Goal: Information Seeking & Learning: Check status

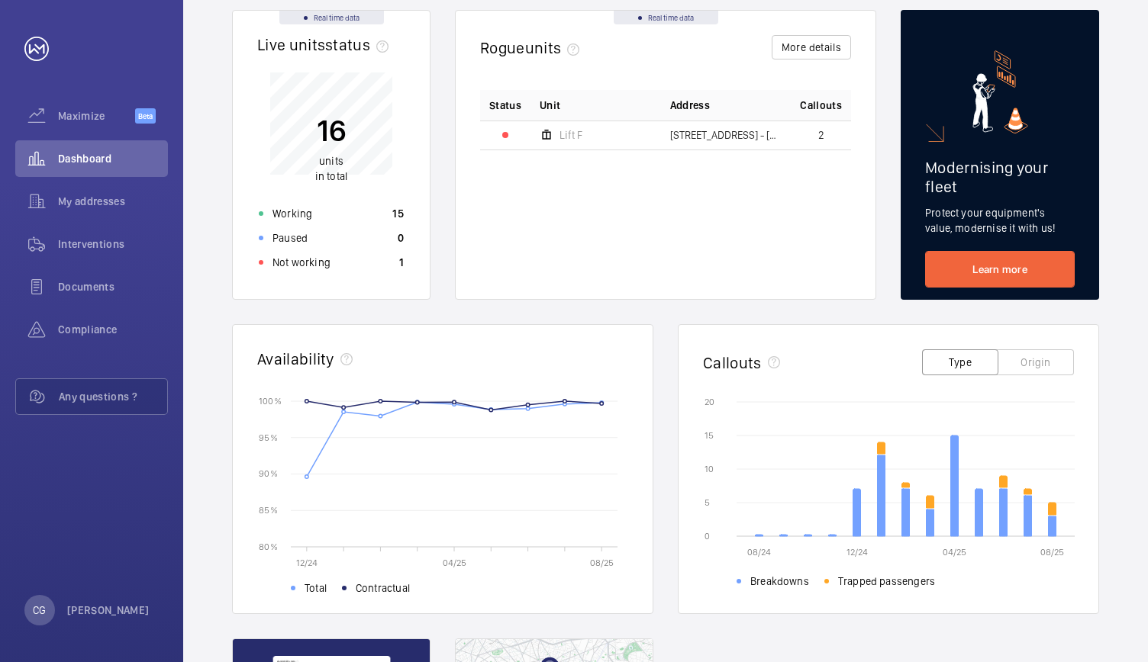
scroll to position [152, 0]
click at [1048, 356] on button "Origin" at bounding box center [1035, 363] width 76 height 26
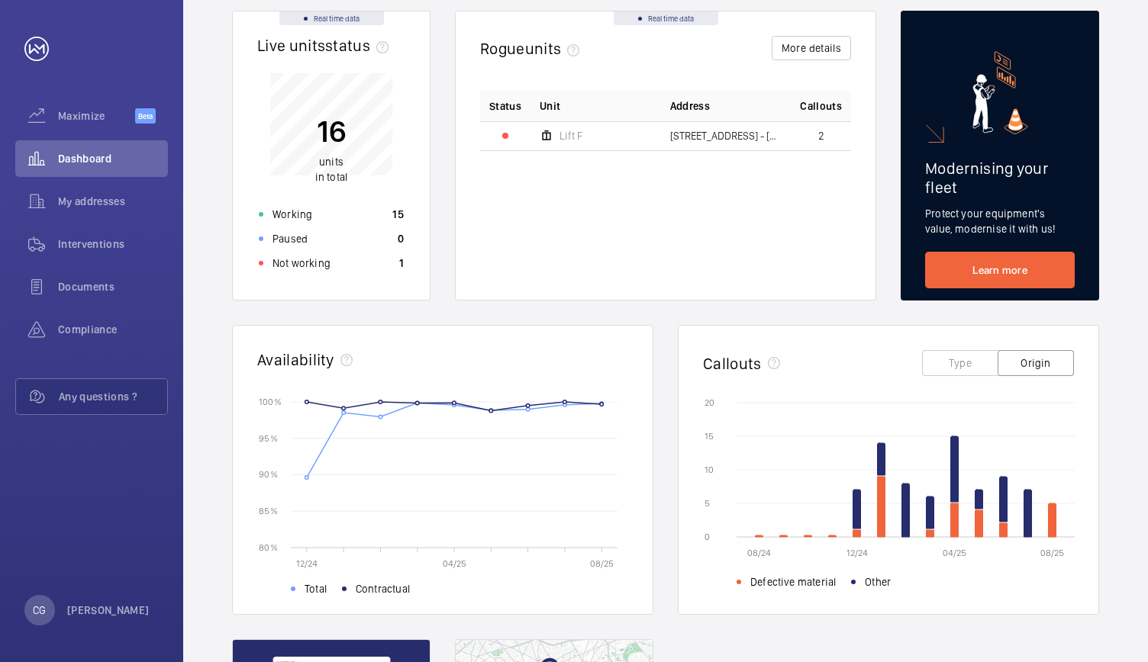
click at [975, 365] on button "Type" at bounding box center [960, 363] width 76 height 26
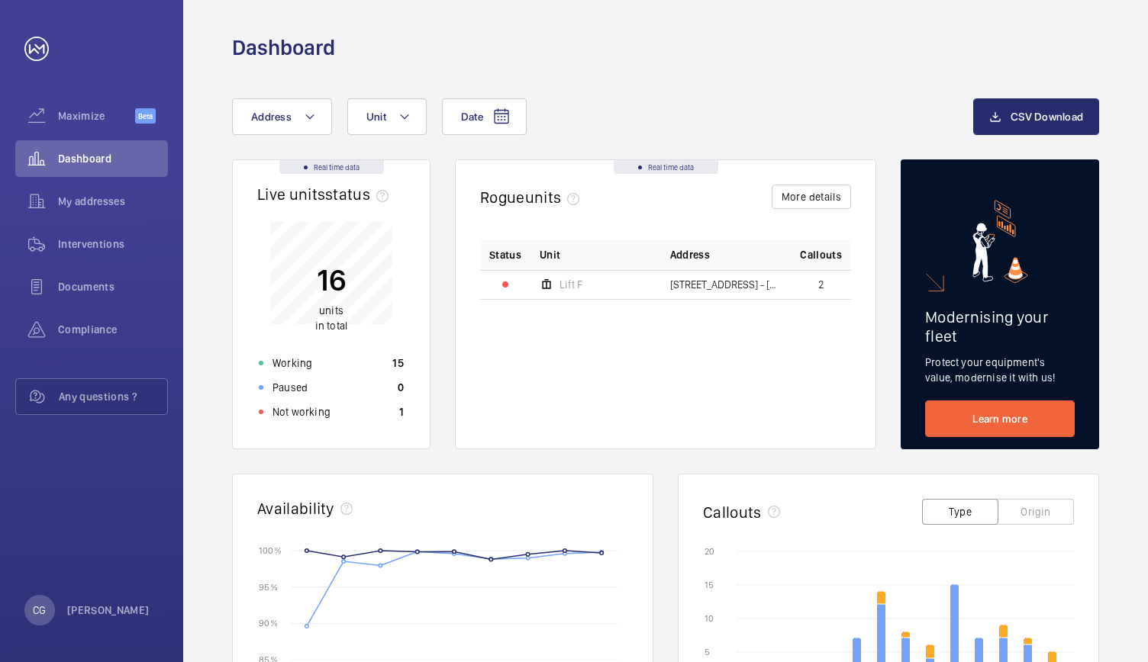
scroll to position [0, 0]
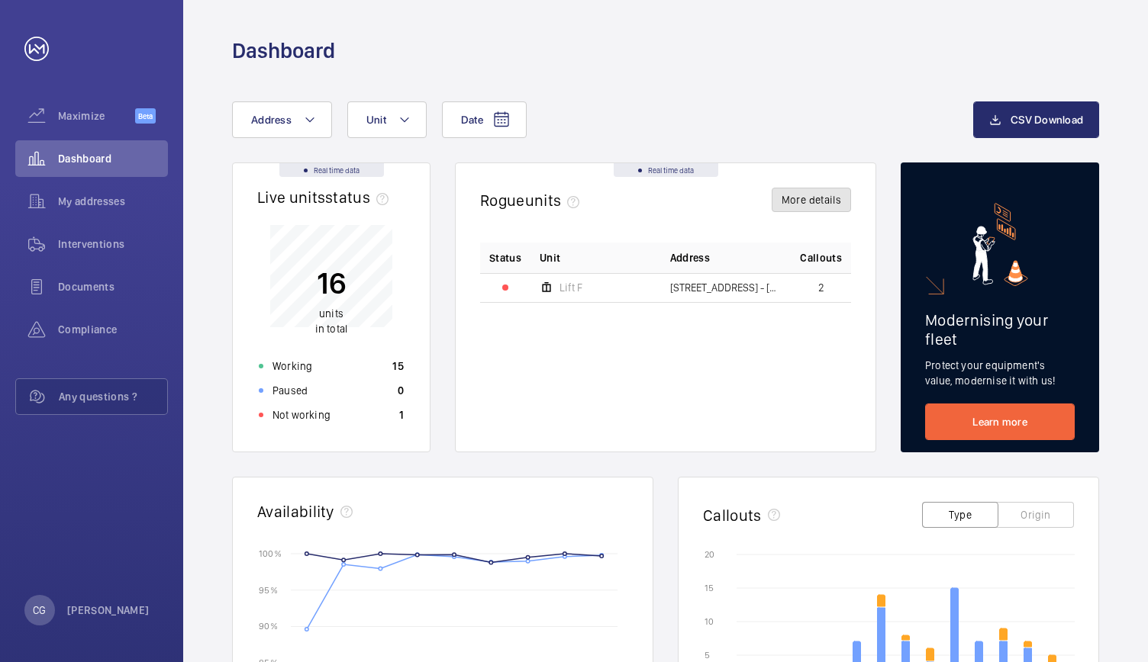
click at [801, 201] on button "More details" at bounding box center [810, 200] width 79 height 24
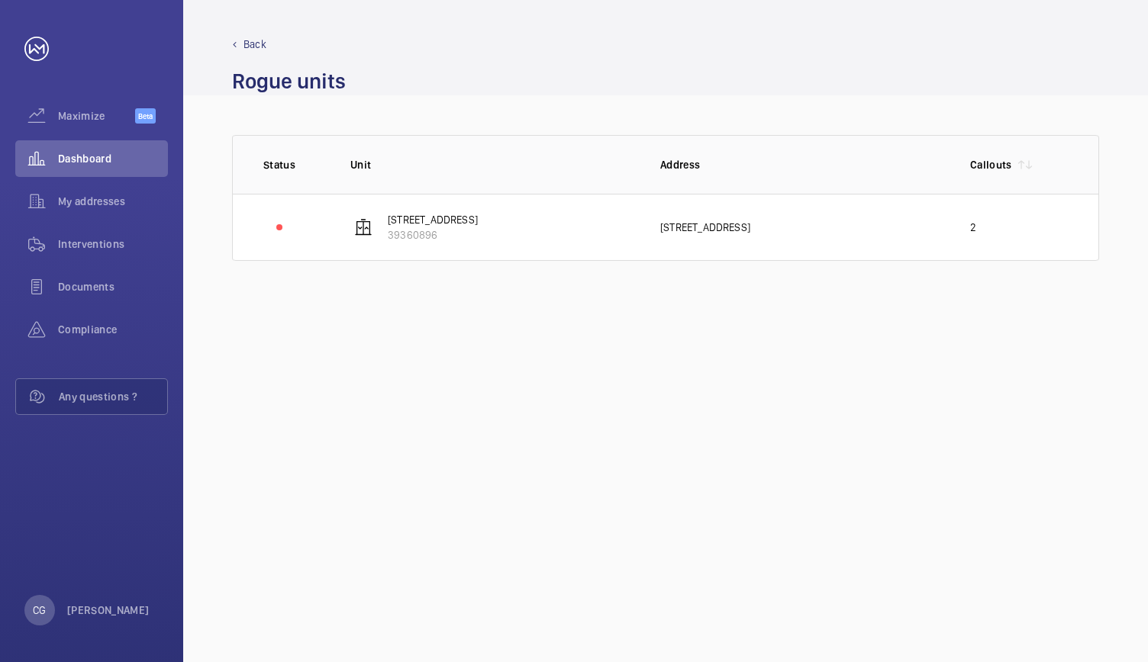
click at [241, 41] on div "Back" at bounding box center [665, 44] width 867 height 15
